Goal: Information Seeking & Learning: Check status

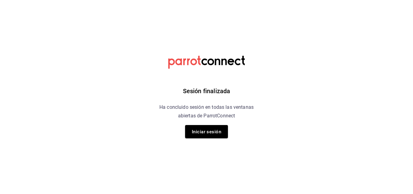
click at [218, 129] on font "Iniciar sesión" at bounding box center [206, 132] width 29 height 6
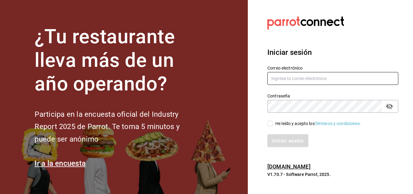
type input "[EMAIL_ADDRESS][DOMAIN_NAME]"
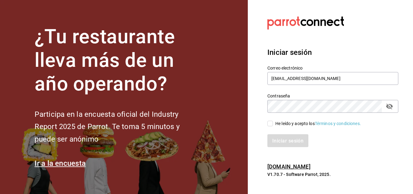
click at [269, 124] on input "He leído y acepto los Términos y condiciones." at bounding box center [270, 123] width 6 height 6
checkbox input "true"
click at [279, 138] on font "Iniciar sesión" at bounding box center [287, 140] width 31 height 6
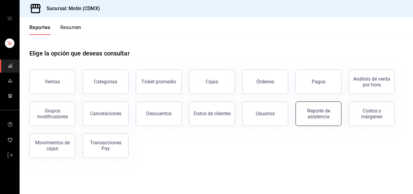
click at [319, 118] on div "Reporte de asistencia" at bounding box center [318, 114] width 38 height 12
click at [319, 118] on html "Sucursal: Motin (CDMX) Reportes Resumen Elige la opción que deseas consultar Ve…" at bounding box center [206, 97] width 413 height 194
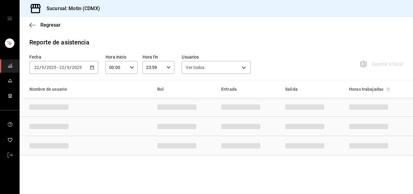
type input "cf37070f-b40b-4826-938e-00ed0c3f2a2d,ca85a358-cf78-4773-8d78-206571464cb4,2c85b…"
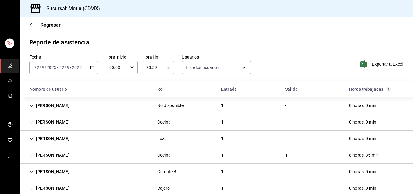
scroll to position [2, 0]
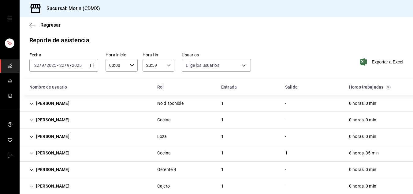
click at [92, 63] on icon "button" at bounding box center [92, 65] width 4 height 4
click at [250, 26] on div "Regresar" at bounding box center [216, 25] width 393 height 16
click at [90, 65] on icon "button" at bounding box center [92, 65] width 4 height 4
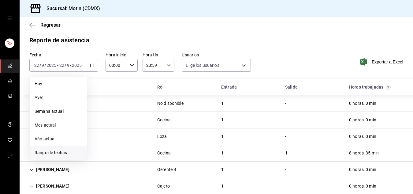
click at [56, 151] on font "Rango de fechas" at bounding box center [51, 152] width 32 height 5
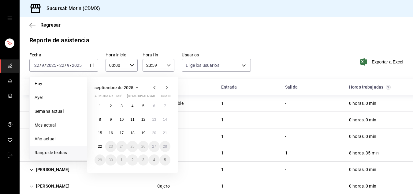
click at [56, 151] on font "Rango de fechas" at bounding box center [51, 152] width 32 height 5
click at [60, 150] on font "Rango de fechas" at bounding box center [51, 152] width 32 height 5
click at [98, 133] on font "15" at bounding box center [100, 133] width 4 height 4
click at [98, 132] on font "15" at bounding box center [100, 133] width 4 height 4
click at [98, 132] on div "Leticia González Loza 1 - 0 horas, 0 min" at bounding box center [216, 136] width 393 height 17
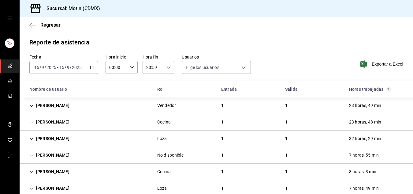
click at [219, 124] on div "1" at bounding box center [222, 121] width 12 height 11
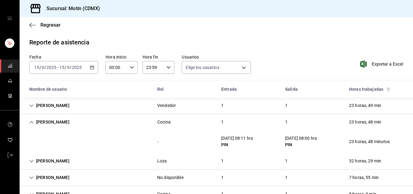
click at [91, 66] on \(Stroke\) "button" at bounding box center [92, 67] width 4 height 3
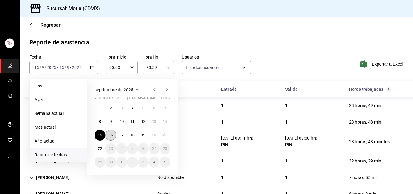
click at [109, 133] on font "16" at bounding box center [111, 135] width 4 height 4
click at [109, 133] on div "- 15/09/25 08:11 hrs PIN 16/09/25 08:00 hrs PIN 23 horas, 48 minutos" at bounding box center [216, 141] width 393 height 23
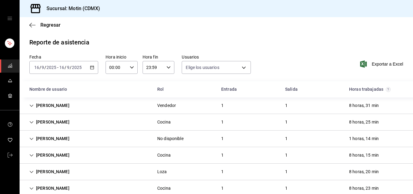
click at [221, 119] on div "1" at bounding box center [222, 121] width 12 height 11
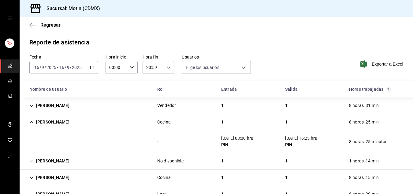
click at [90, 65] on div "2025-09-16 16 / 9 / 2025 - 2025-09-16 16 / 9 / 2025" at bounding box center [63, 67] width 69 height 13
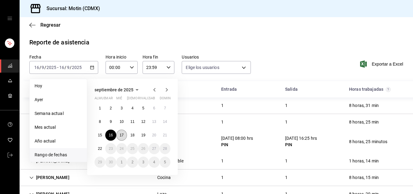
click at [124, 134] on font "17" at bounding box center [122, 135] width 4 height 4
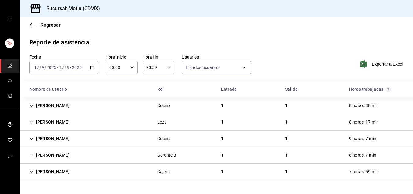
click at [222, 106] on div "1" at bounding box center [222, 105] width 12 height 11
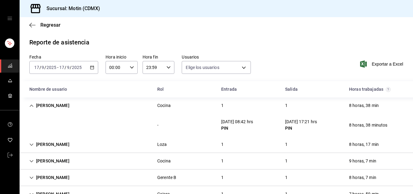
click at [90, 68] on \(Stroke\) "button" at bounding box center [92, 67] width 4 height 3
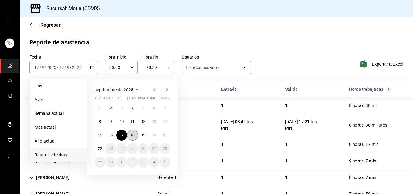
click at [135, 135] on button "18" at bounding box center [132, 134] width 11 height 11
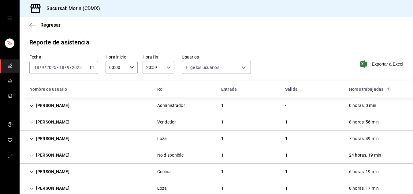
click at [90, 66] on icon "button" at bounding box center [92, 67] width 4 height 4
click at [92, 68] on icon "button" at bounding box center [92, 67] width 4 height 4
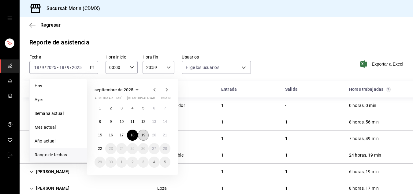
click at [143, 135] on font "19" at bounding box center [143, 135] width 4 height 4
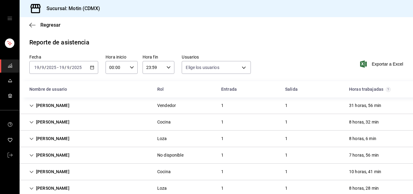
click at [219, 123] on div "1" at bounding box center [222, 121] width 12 height 11
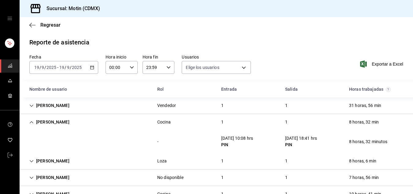
click at [92, 67] on \(Stroke\) "button" at bounding box center [91, 67] width 3 height 0
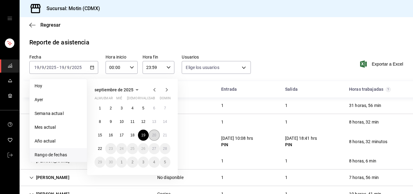
click at [154, 135] on font "20" at bounding box center [154, 135] width 4 height 4
click at [154, 136] on font "20" at bounding box center [154, 135] width 4 height 4
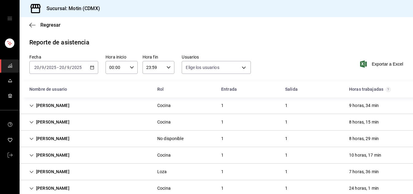
click at [219, 104] on div "1" at bounding box center [222, 105] width 12 height 11
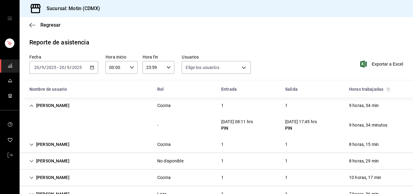
click at [92, 66] on icon "button" at bounding box center [92, 67] width 4 height 4
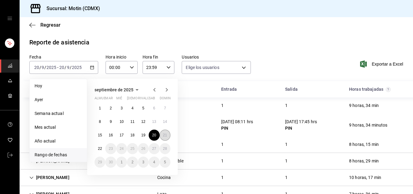
click at [163, 135] on font "21" at bounding box center [165, 135] width 4 height 4
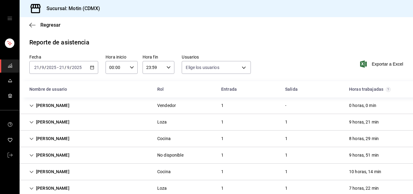
click at [92, 65] on icon "button" at bounding box center [92, 67] width 4 height 4
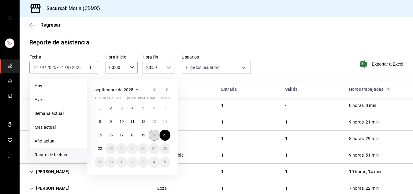
click at [151, 133] on button "20" at bounding box center [154, 134] width 11 height 11
click at [186, 107] on div "septiembre de 2025 almuerzo mar mié Jue rivalizar sab dominio 1 2 3 4 5 6 7 8 9…" at bounding box center [140, 124] width 107 height 101
click at [190, 87] on div "septiembre de 2025 almuerzo mar mié Jue rivalizar sab dominio 1 2 3 4 5 6 7 8 9…" at bounding box center [140, 124] width 107 height 101
